Goal: Task Accomplishment & Management: Manage account settings

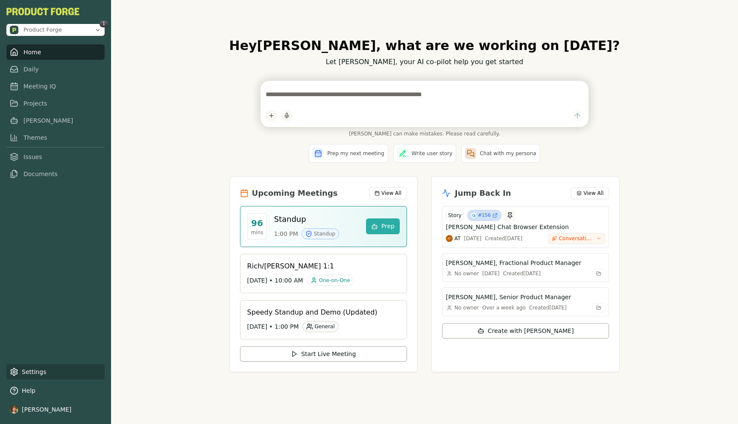
click at [35, 373] on link "Settings" at bounding box center [55, 371] width 98 height 15
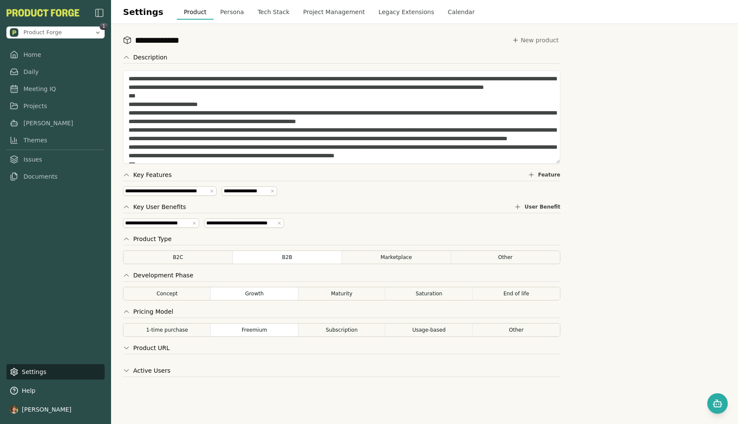
click at [266, 10] on button "Tech Stack" at bounding box center [274, 11] width 46 height 15
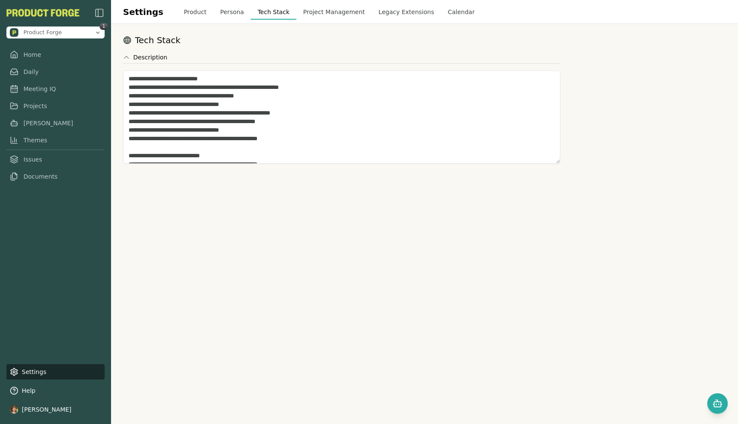
click at [332, 11] on button "Project Management" at bounding box center [335, 11] width 76 height 15
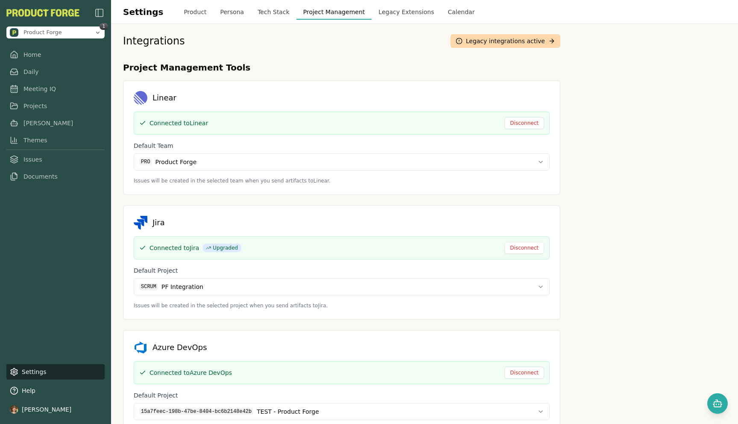
click at [609, 113] on div "Integrations Legacy integrations active Project Management Tools Linear Connect…" at bounding box center [424, 224] width 627 height 400
click at [400, 13] on button "Legacy Extensions" at bounding box center [406, 11] width 69 height 15
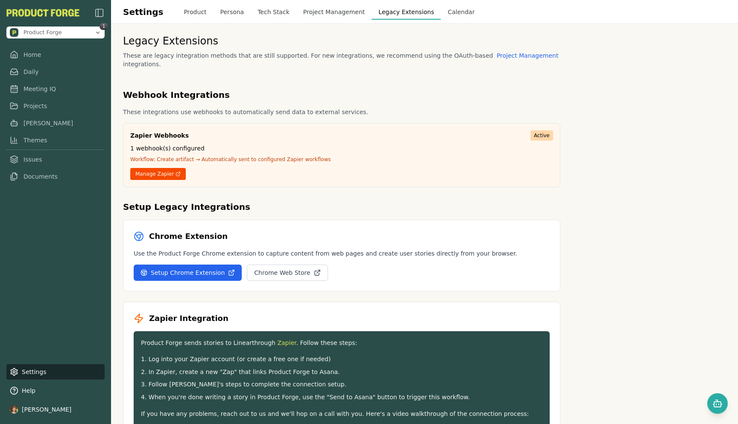
click at [444, 12] on button "Calendar" at bounding box center [461, 11] width 41 height 15
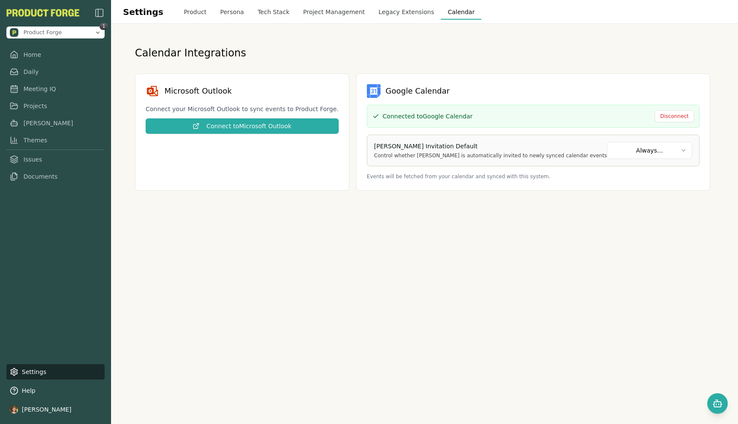
click at [199, 11] on button "Product" at bounding box center [195, 11] width 36 height 15
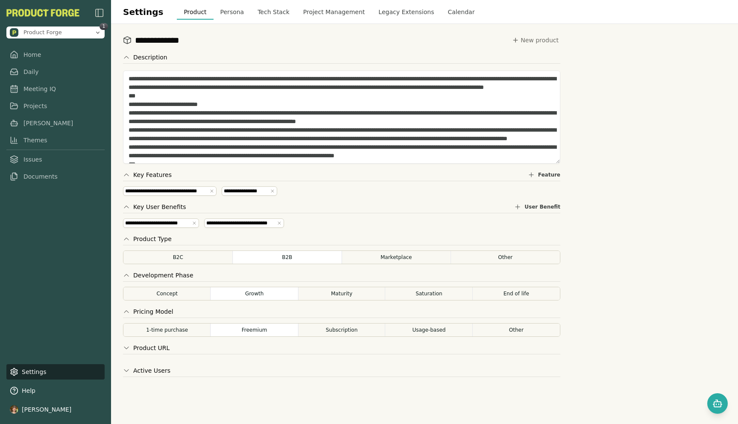
click at [216, 1] on div "Settings Product Persona Tech Stack Project Management Legacy Extensions Calend…" at bounding box center [424, 12] width 627 height 24
click at [223, 9] on button "Persona" at bounding box center [233, 11] width 38 height 15
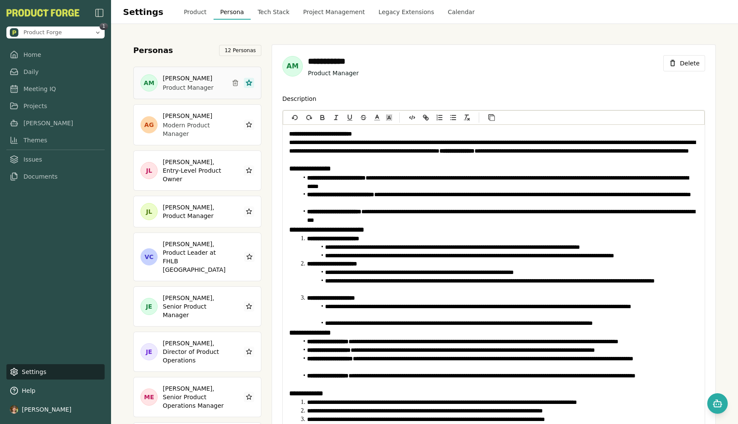
click at [261, 15] on button "Tech Stack" at bounding box center [274, 11] width 46 height 15
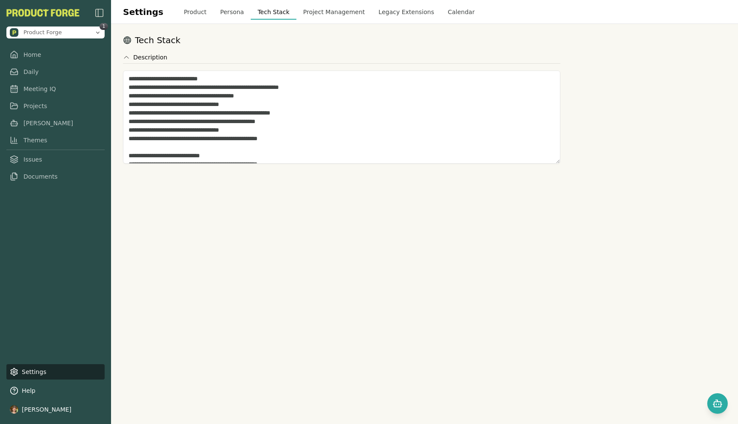
click at [594, 384] on div "Tech Stack Description" at bounding box center [424, 224] width 627 height 400
